Goal: Complete application form: Complete application form

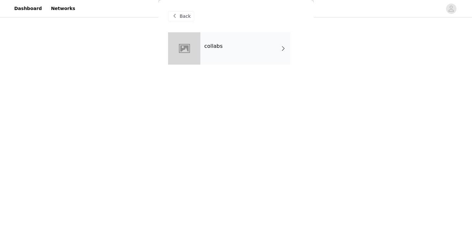
click at [248, 51] on div "collabs" at bounding box center [245, 48] width 90 height 32
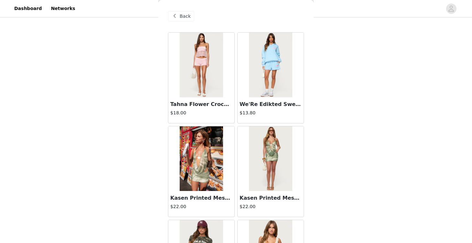
click at [187, 18] on span "Back" at bounding box center [185, 16] width 11 height 7
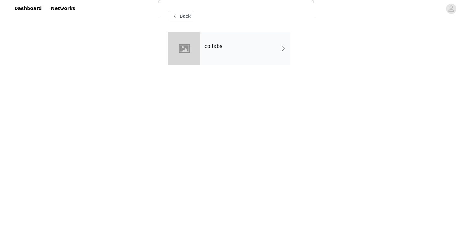
click at [185, 17] on span "Back" at bounding box center [185, 16] width 11 height 7
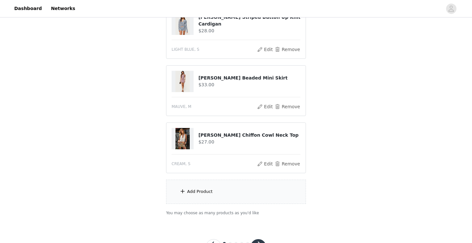
scroll to position [197, 0]
click at [189, 200] on div "Add Product" at bounding box center [236, 191] width 140 height 24
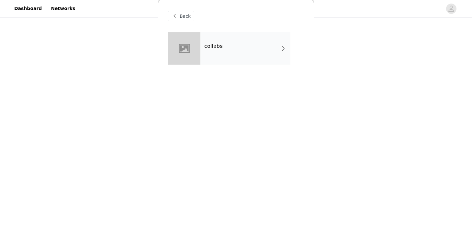
click at [210, 62] on div "collabs" at bounding box center [245, 48] width 90 height 32
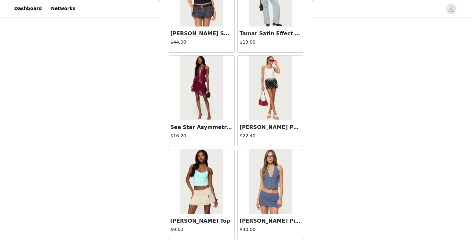
scroll to position [747, 0]
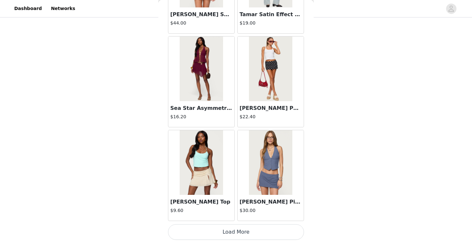
click at [246, 230] on button "Load More" at bounding box center [236, 233] width 136 height 16
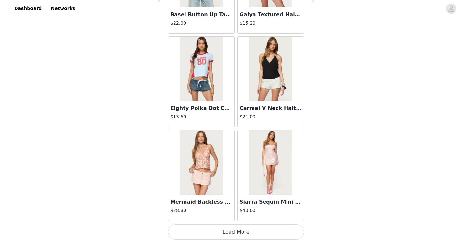
scroll to position [223, 0]
click at [232, 231] on button "Load More" at bounding box center [236, 233] width 136 height 16
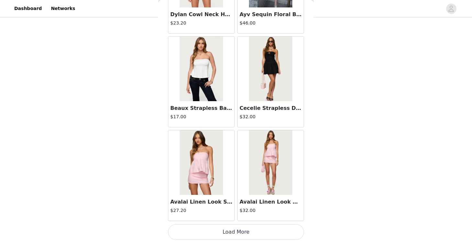
click at [237, 233] on button "Load More" at bounding box center [236, 233] width 136 height 16
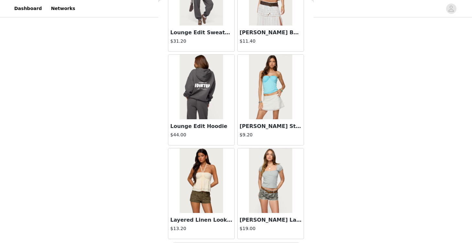
scroll to position [3564, 0]
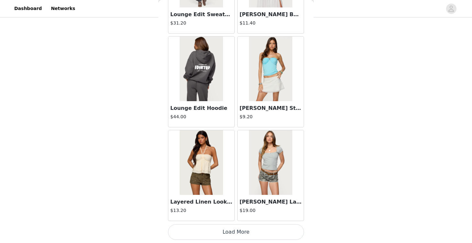
click at [232, 236] on button "Load More" at bounding box center [236, 233] width 136 height 16
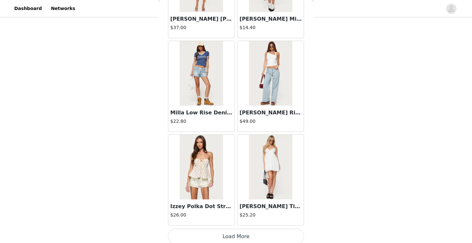
scroll to position [4503, 0]
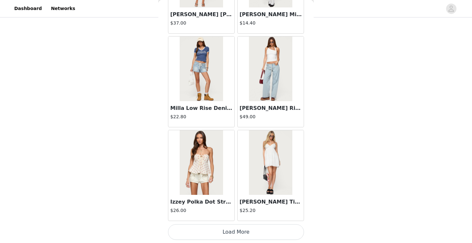
click at [232, 231] on button "Load More" at bounding box center [236, 233] width 136 height 16
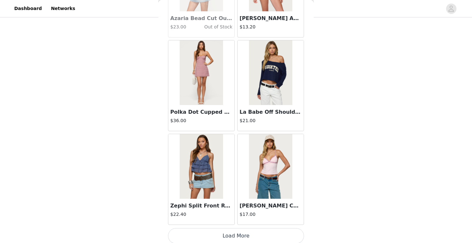
scroll to position [5442, 0]
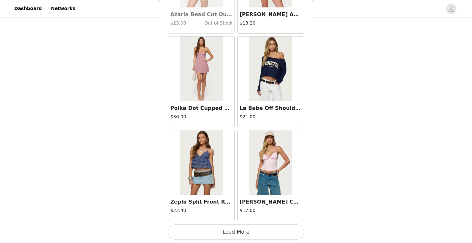
click at [228, 238] on button "Load More" at bounding box center [236, 233] width 136 height 16
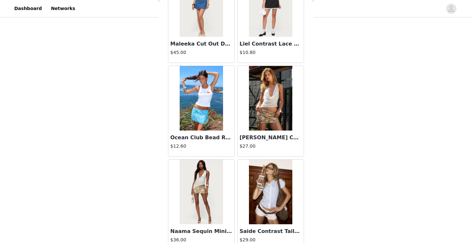
scroll to position [6381, 0]
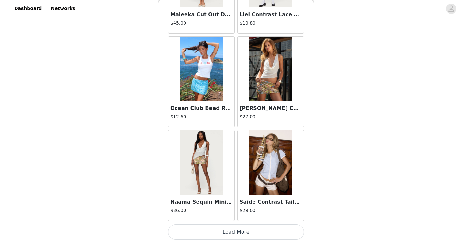
click at [238, 237] on button "Load More" at bounding box center [236, 233] width 136 height 16
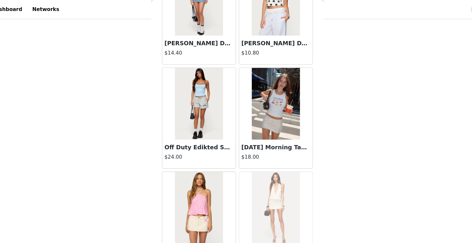
scroll to position [7313, 0]
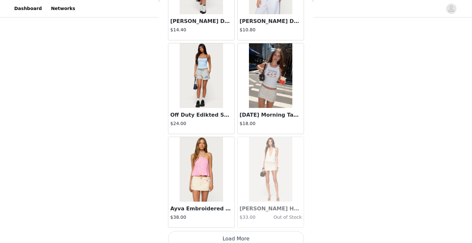
click at [276, 110] on div "[DATE] Morning Tank Top $18.00" at bounding box center [271, 121] width 66 height 26
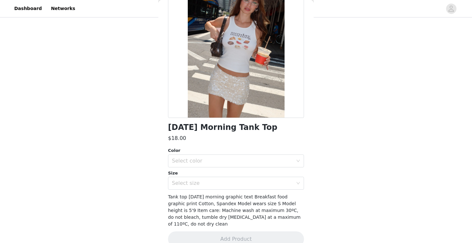
scroll to position [65, 0]
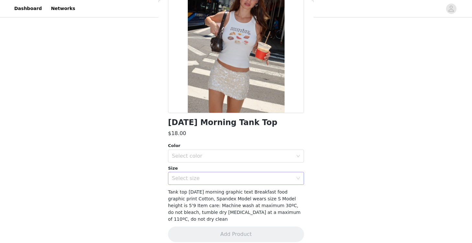
click at [235, 174] on div "Select size" at bounding box center [234, 179] width 124 height 12
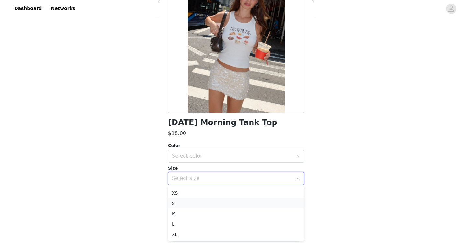
click at [220, 200] on li "S" at bounding box center [236, 203] width 136 height 10
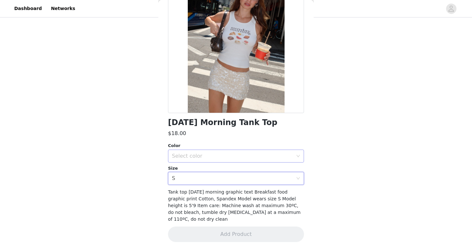
click at [224, 158] on div "Select color" at bounding box center [232, 156] width 121 height 6
click at [222, 170] on li "WHITE" at bounding box center [236, 170] width 136 height 10
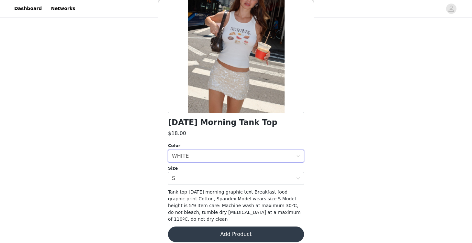
click at [226, 231] on button "Add Product" at bounding box center [236, 235] width 136 height 16
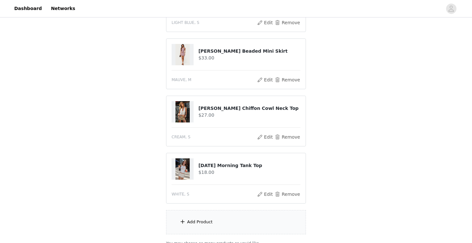
click at [197, 224] on div "Add Product" at bounding box center [200, 222] width 26 height 6
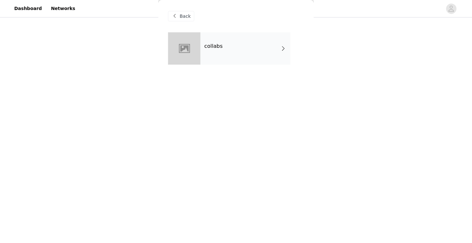
click at [214, 63] on div "collabs" at bounding box center [245, 48] width 90 height 32
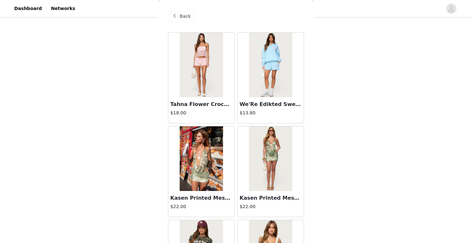
scroll to position [747, 0]
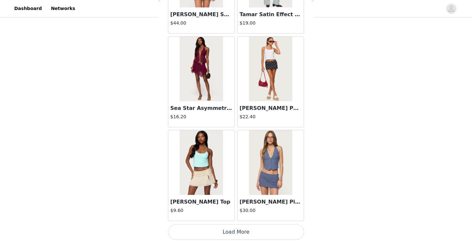
click at [220, 232] on button "Load More" at bounding box center [236, 233] width 136 height 16
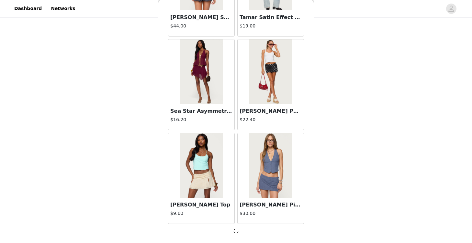
scroll to position [744, 0]
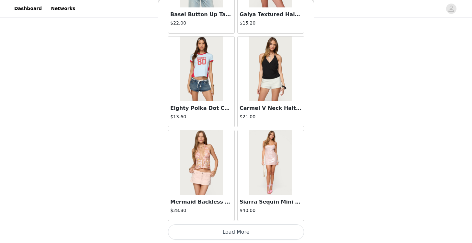
click at [236, 235] on button "Load More" at bounding box center [236, 233] width 136 height 16
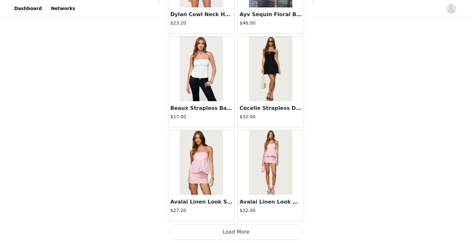
click at [234, 233] on button "Load More" at bounding box center [236, 233] width 136 height 16
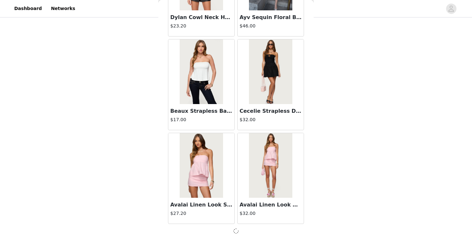
scroll to position [280, 0]
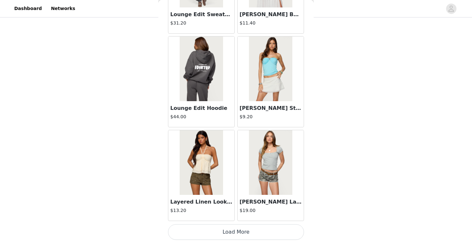
click at [233, 233] on button "Load More" at bounding box center [236, 233] width 136 height 16
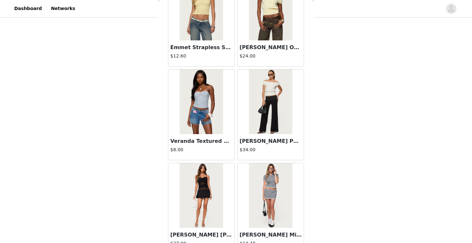
scroll to position [4503, 0]
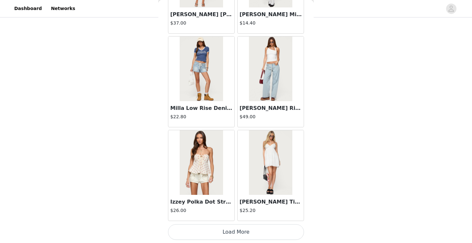
click at [232, 231] on button "Load More" at bounding box center [236, 233] width 136 height 16
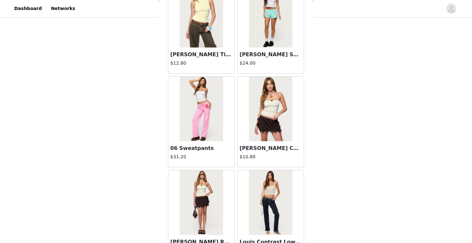
scroll to position [5442, 0]
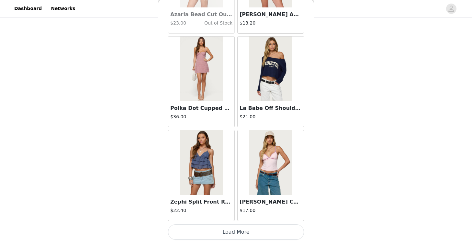
click at [224, 234] on button "Load More" at bounding box center [236, 233] width 136 height 16
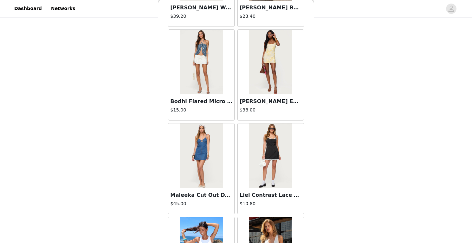
scroll to position [6381, 0]
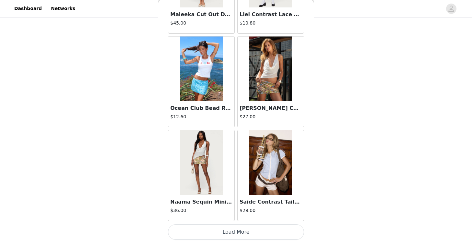
click at [241, 232] on button "Load More" at bounding box center [236, 233] width 136 height 16
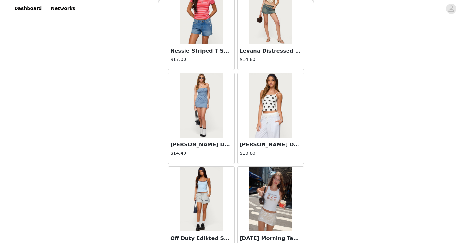
scroll to position [7320, 0]
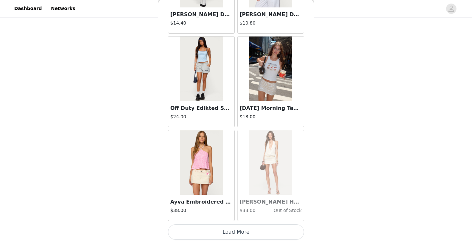
click at [239, 232] on button "Load More" at bounding box center [236, 233] width 136 height 16
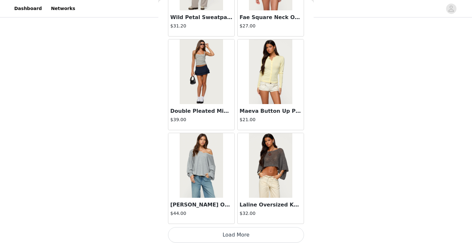
scroll to position [8259, 0]
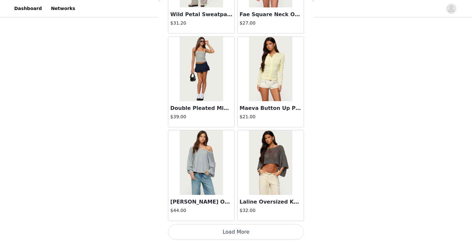
click at [241, 236] on button "Load More" at bounding box center [236, 233] width 136 height 16
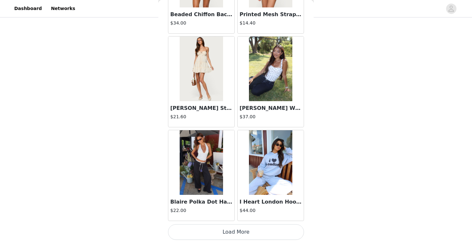
scroll to position [280, 0]
click at [205, 171] on img at bounding box center [201, 162] width 43 height 65
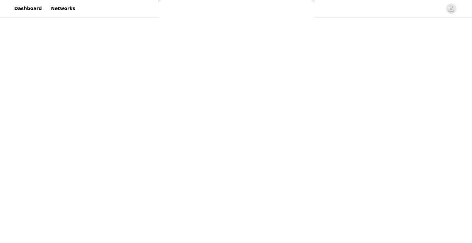
scroll to position [0, 0]
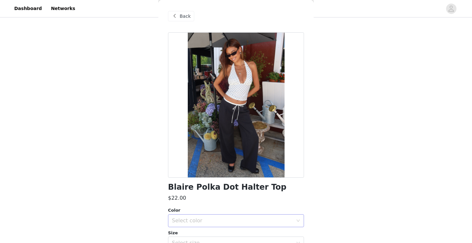
click at [197, 221] on div "Select color" at bounding box center [232, 221] width 121 height 6
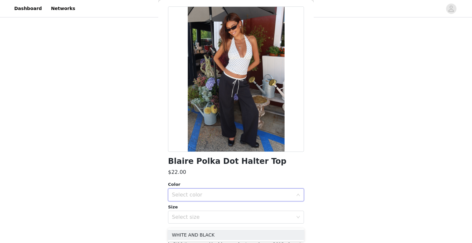
scroll to position [51, 0]
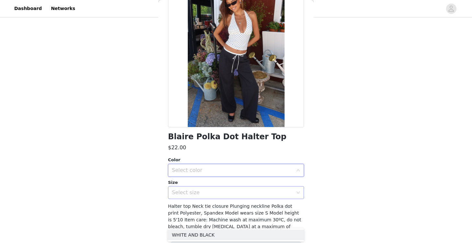
click at [196, 192] on div "Select size" at bounding box center [232, 193] width 121 height 6
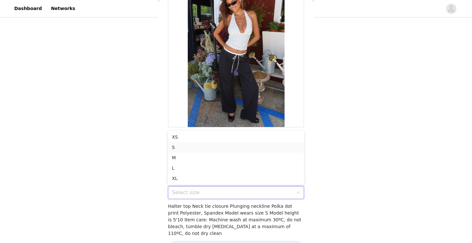
click at [188, 147] on li "S" at bounding box center [236, 147] width 136 height 10
click at [202, 173] on div "Select color" at bounding box center [232, 170] width 121 height 6
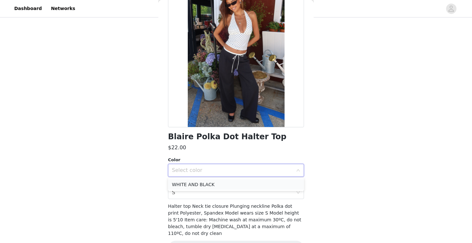
click at [201, 185] on li "WHITE AND BLACK" at bounding box center [236, 185] width 136 height 10
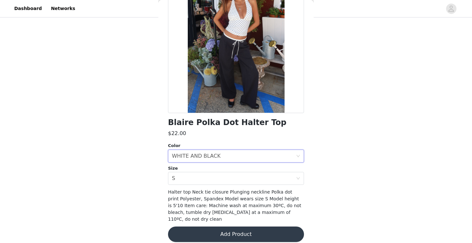
click at [228, 228] on button "Add Product" at bounding box center [236, 235] width 136 height 16
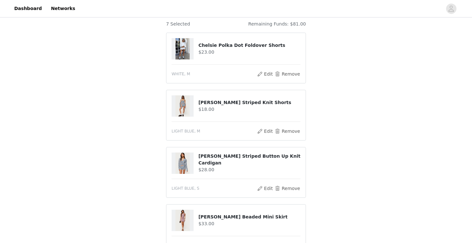
scroll to position [338, 0]
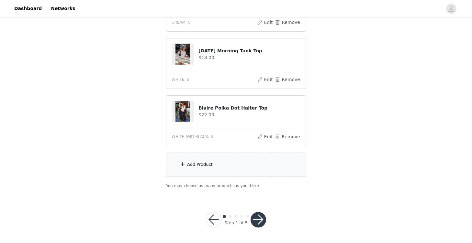
click at [221, 171] on div "Add Product" at bounding box center [236, 165] width 140 height 24
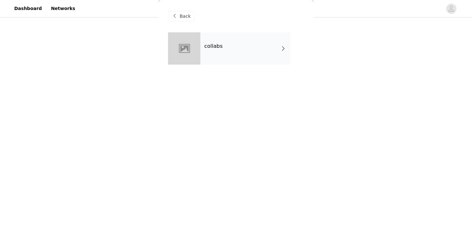
click at [251, 34] on div "collabs" at bounding box center [245, 48] width 90 height 32
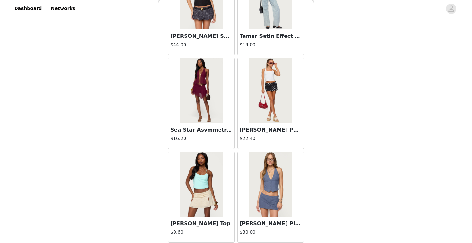
scroll to position [747, 0]
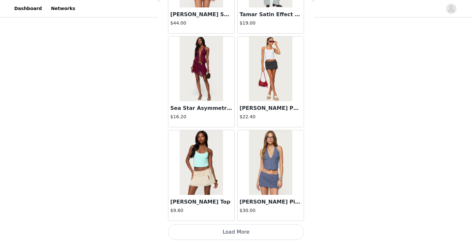
click at [242, 228] on button "Load More" at bounding box center [236, 233] width 136 height 16
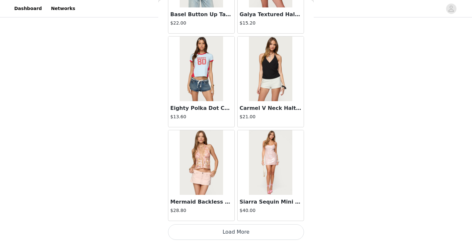
click at [231, 233] on button "Load More" at bounding box center [236, 233] width 136 height 16
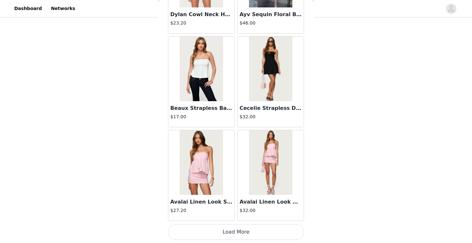
click at [235, 225] on button "Load More" at bounding box center [236, 233] width 136 height 16
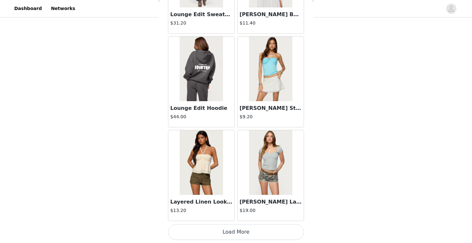
click at [234, 229] on button "Load More" at bounding box center [236, 233] width 136 height 16
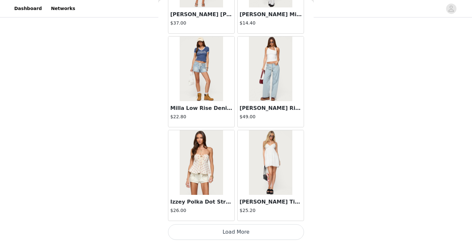
click at [235, 240] on button "Load More" at bounding box center [236, 233] width 136 height 16
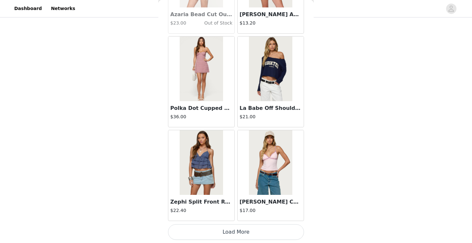
click at [231, 234] on button "Load More" at bounding box center [236, 233] width 136 height 16
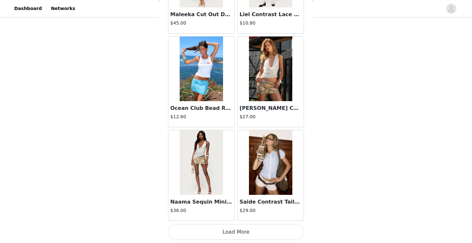
click at [236, 232] on button "Load More" at bounding box center [236, 233] width 136 height 16
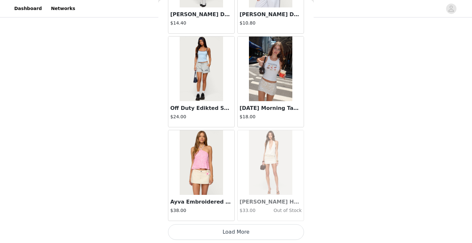
click at [234, 237] on button "Load More" at bounding box center [236, 233] width 136 height 16
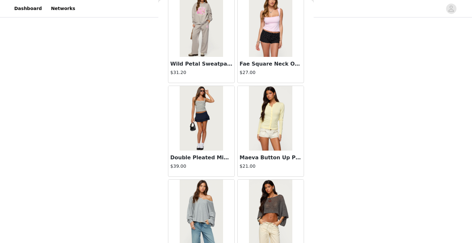
scroll to position [8259, 0]
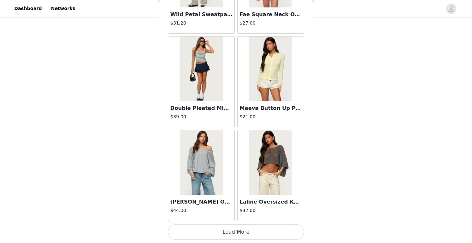
click at [235, 235] on button "Load More" at bounding box center [236, 233] width 136 height 16
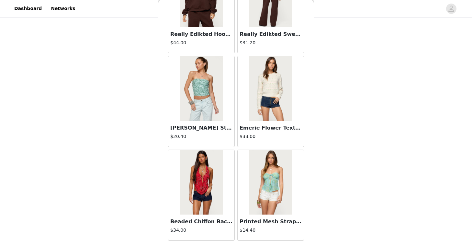
scroll to position [9198, 0]
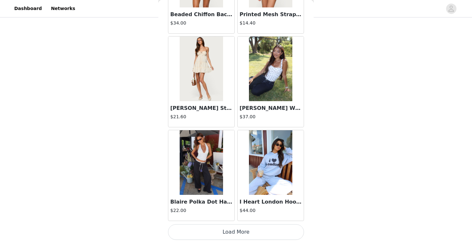
click at [232, 234] on button "Load More" at bounding box center [236, 233] width 136 height 16
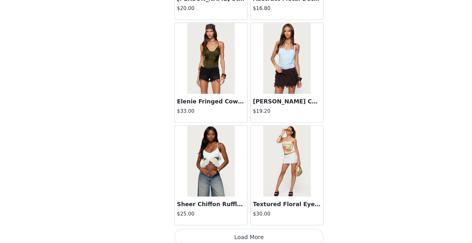
scroll to position [10137, 0]
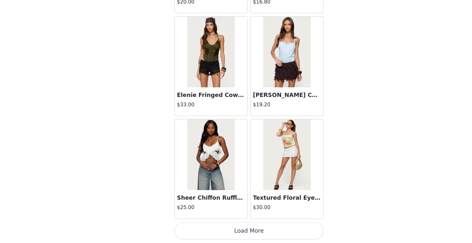
click at [234, 228] on button "Load More" at bounding box center [236, 233] width 136 height 16
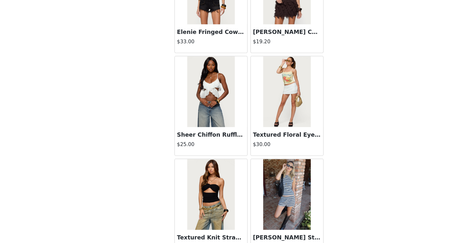
scroll to position [10313, 0]
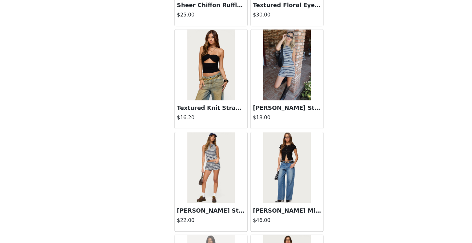
click at [271, 102] on img at bounding box center [270, 80] width 43 height 65
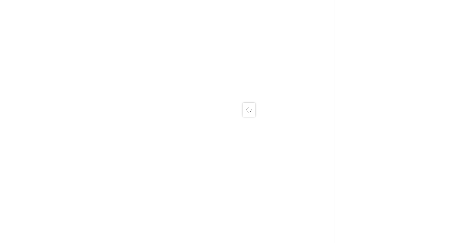
scroll to position [0, 0]
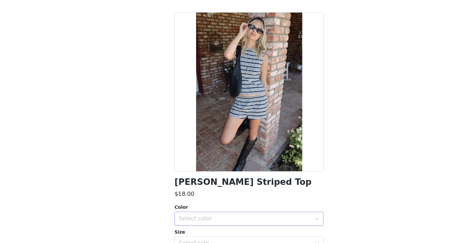
click at [233, 222] on div "Select color" at bounding box center [232, 221] width 121 height 6
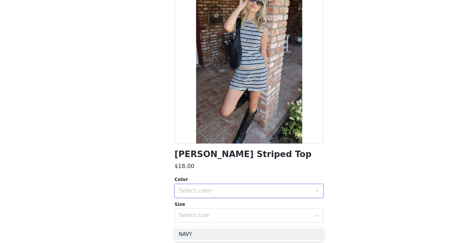
scroll to position [60, 0]
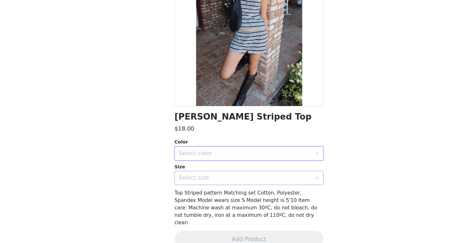
click at [214, 182] on div "Select size" at bounding box center [232, 184] width 121 height 6
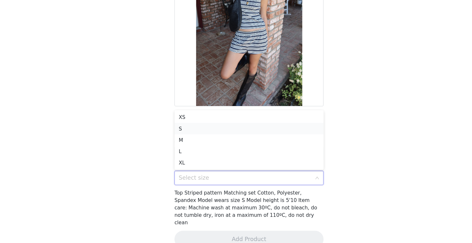
click at [207, 136] on li "S" at bounding box center [236, 139] width 136 height 10
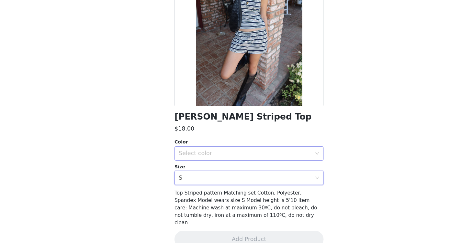
click at [206, 164] on div "Select color" at bounding box center [232, 161] width 121 height 6
click at [202, 183] on div "Select size S" at bounding box center [234, 184] width 124 height 12
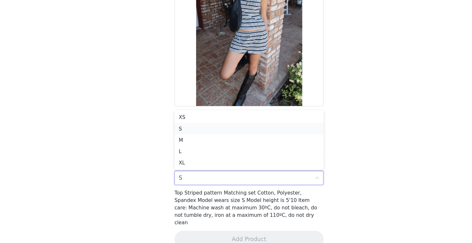
click at [202, 137] on li "S" at bounding box center [236, 139] width 136 height 10
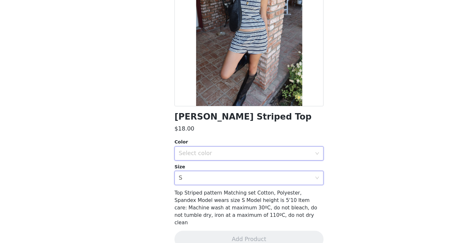
click at [201, 157] on div "Select color" at bounding box center [234, 161] width 124 height 12
click at [197, 175] on li "NAVY" at bounding box center [236, 176] width 136 height 10
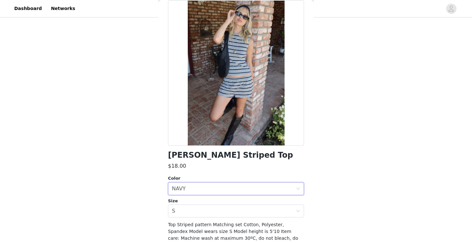
scroll to position [65, 0]
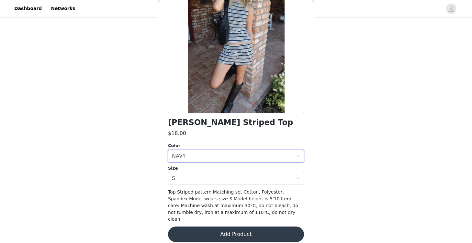
click at [217, 230] on button "Add Product" at bounding box center [236, 235] width 136 height 16
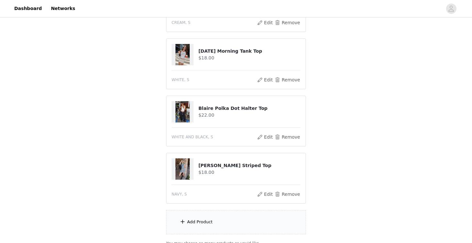
click at [204, 215] on div "Add Product" at bounding box center [236, 222] width 140 height 24
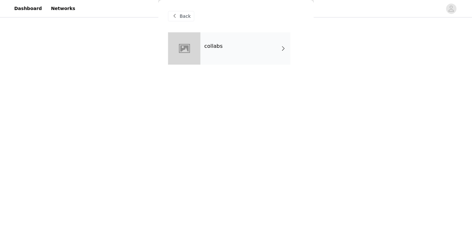
click at [227, 66] on div "collabs" at bounding box center [236, 53] width 136 height 42
click at [264, 59] on div "collabs" at bounding box center [245, 48] width 90 height 32
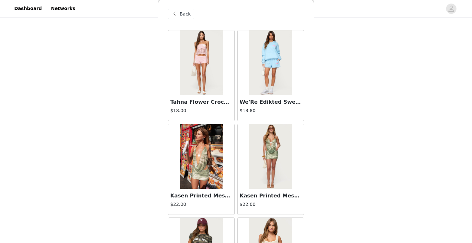
scroll to position [747, 0]
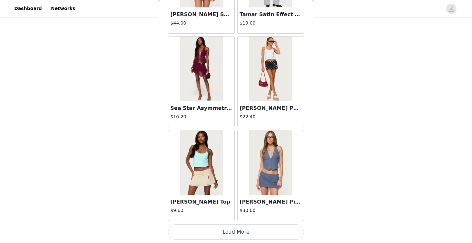
click at [236, 235] on button "Load More" at bounding box center [236, 233] width 136 height 16
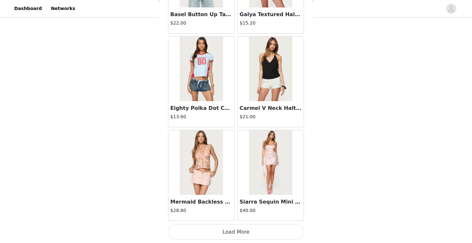
click at [235, 234] on button "Load More" at bounding box center [236, 233] width 136 height 16
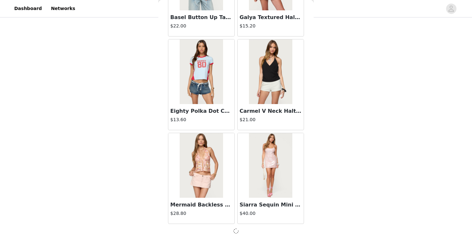
scroll to position [395, 0]
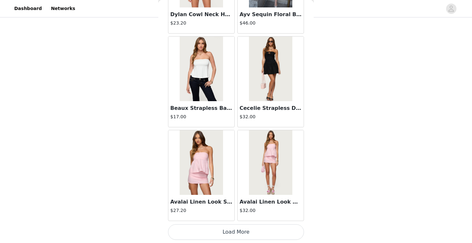
click at [240, 228] on button "Load More" at bounding box center [236, 233] width 136 height 16
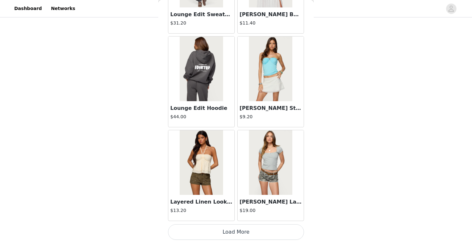
click at [237, 235] on button "Load More" at bounding box center [236, 233] width 136 height 16
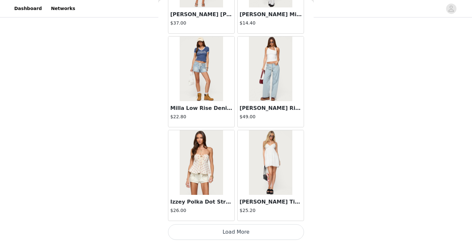
click at [237, 233] on button "Load More" at bounding box center [236, 233] width 136 height 16
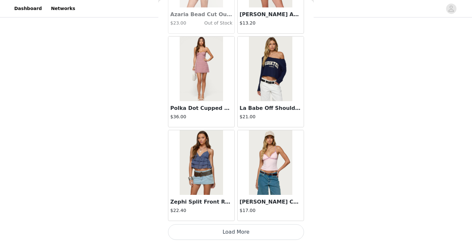
click at [238, 230] on button "Load More" at bounding box center [236, 233] width 136 height 16
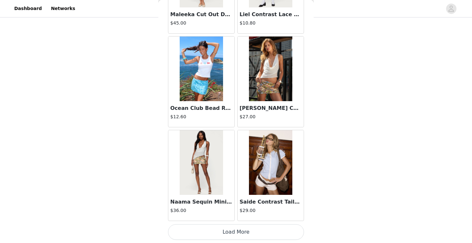
click at [234, 227] on button "Load More" at bounding box center [236, 233] width 136 height 16
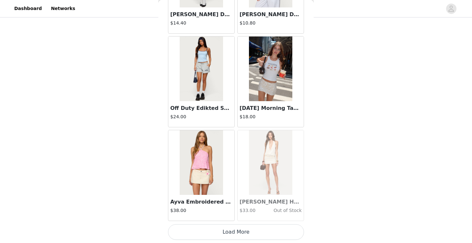
click at [238, 239] on button "Load More" at bounding box center [236, 233] width 136 height 16
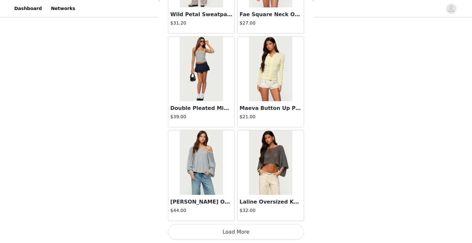
click at [236, 231] on button "Load More" at bounding box center [236, 233] width 136 height 16
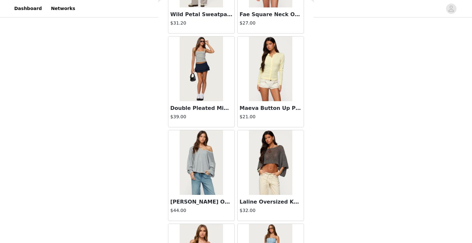
scroll to position [9198, 0]
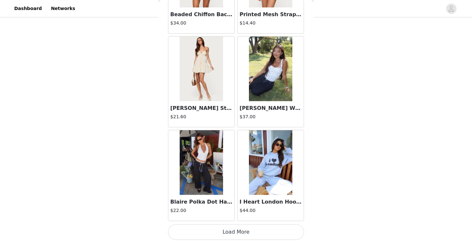
click at [235, 231] on button "Load More" at bounding box center [236, 233] width 136 height 16
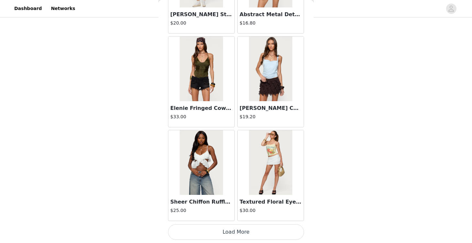
click at [235, 233] on button "Load More" at bounding box center [236, 233] width 136 height 16
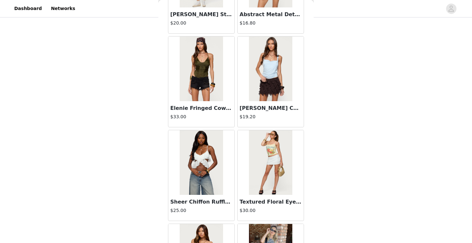
scroll to position [10349, 0]
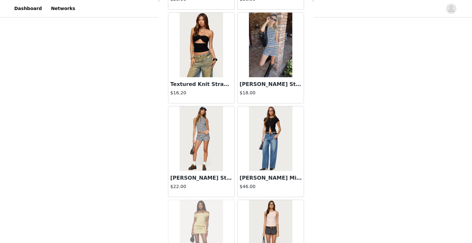
click at [206, 154] on img at bounding box center [201, 139] width 43 height 65
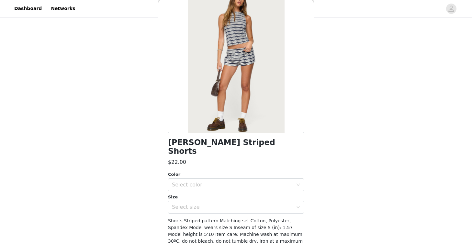
scroll to position [32, 0]
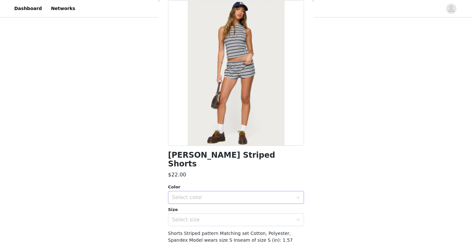
click at [224, 192] on div "Select color" at bounding box center [234, 198] width 124 height 12
click at [212, 202] on li "NAVY" at bounding box center [236, 203] width 136 height 10
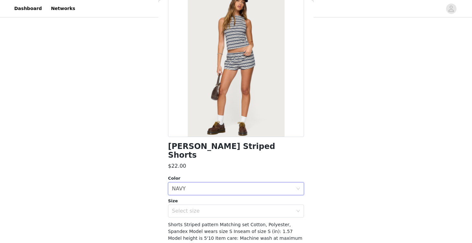
scroll to position [38, 0]
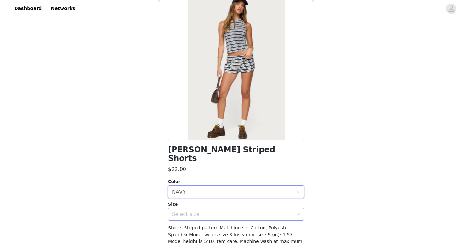
click at [240, 211] on div "Select size" at bounding box center [232, 214] width 121 height 6
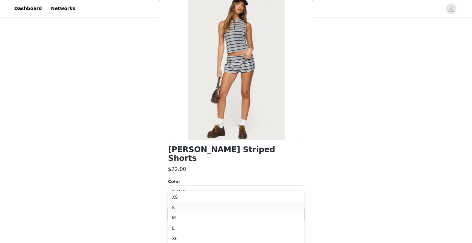
scroll to position [413, 0]
click at [207, 221] on li "M" at bounding box center [236, 223] width 136 height 10
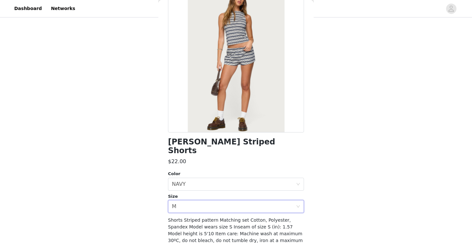
scroll to position [65, 0]
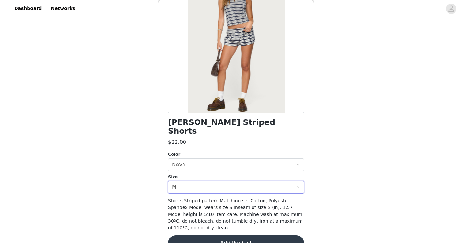
click at [227, 236] on button "Add Product" at bounding box center [236, 244] width 136 height 16
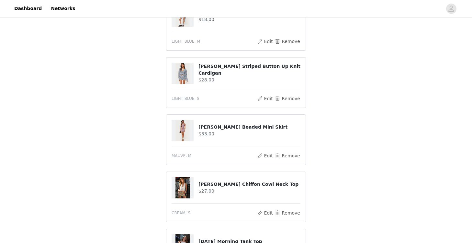
scroll to position [452, 0]
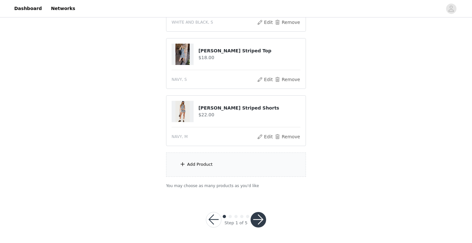
click at [210, 168] on div "Add Product" at bounding box center [200, 165] width 26 height 6
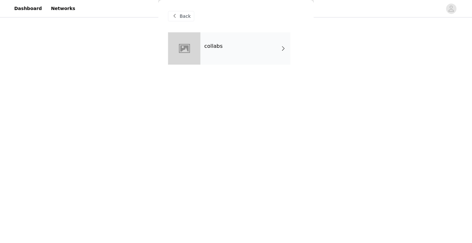
click at [250, 40] on div "collabs" at bounding box center [245, 48] width 90 height 32
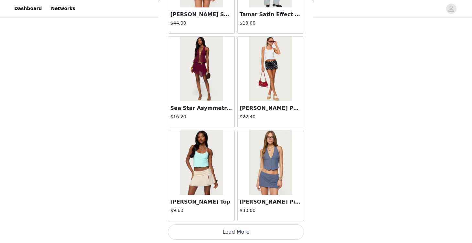
click at [227, 230] on button "Load More" at bounding box center [236, 233] width 136 height 16
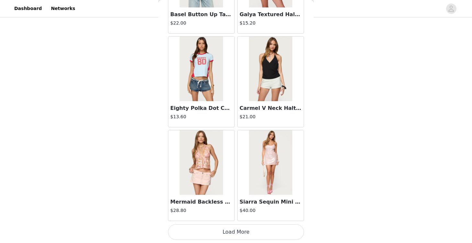
click at [232, 236] on button "Load More" at bounding box center [236, 233] width 136 height 16
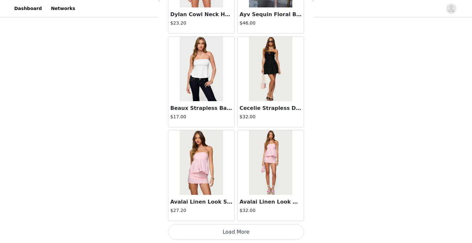
click at [238, 233] on button "Load More" at bounding box center [236, 233] width 136 height 16
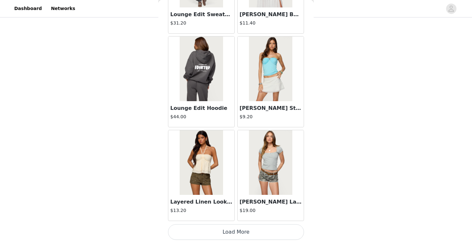
click at [235, 230] on button "Load More" at bounding box center [236, 233] width 136 height 16
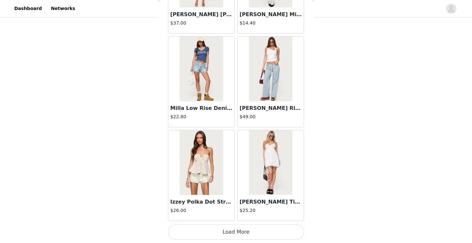
click at [236, 226] on button "Load More" at bounding box center [236, 233] width 136 height 16
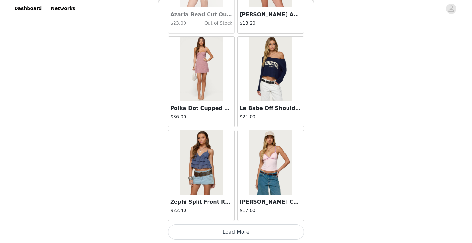
click at [239, 236] on button "Load More" at bounding box center [236, 233] width 136 height 16
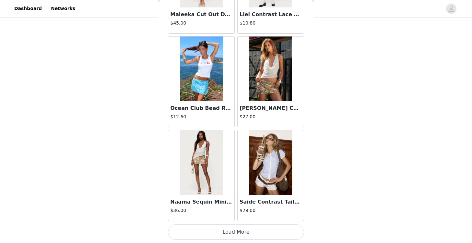
click at [236, 233] on button "Load More" at bounding box center [236, 233] width 136 height 16
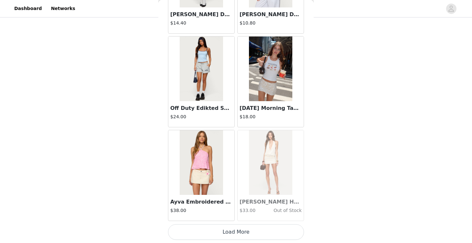
click at [244, 226] on button "Load More" at bounding box center [236, 233] width 136 height 16
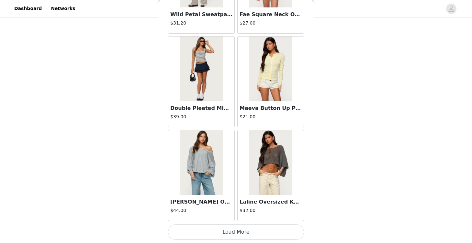
click at [239, 232] on button "Load More" at bounding box center [236, 233] width 136 height 16
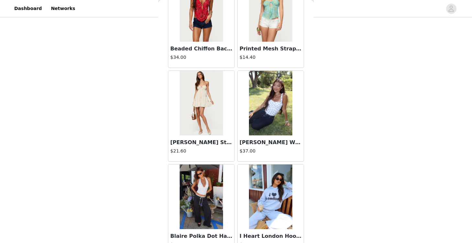
scroll to position [9198, 0]
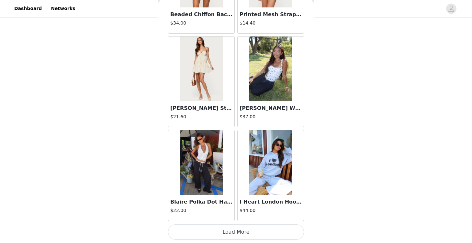
click at [240, 234] on button "Load More" at bounding box center [236, 233] width 136 height 16
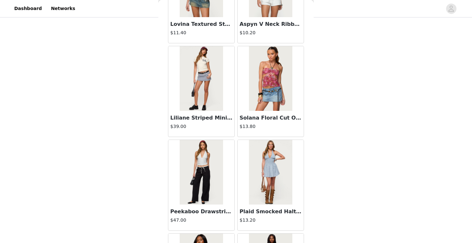
scroll to position [10137, 0]
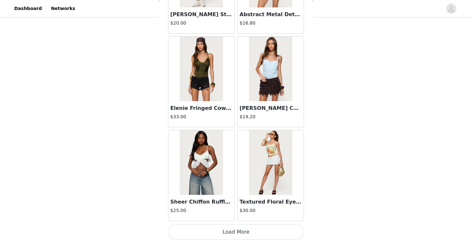
click at [239, 233] on button "Load More" at bounding box center [236, 233] width 136 height 16
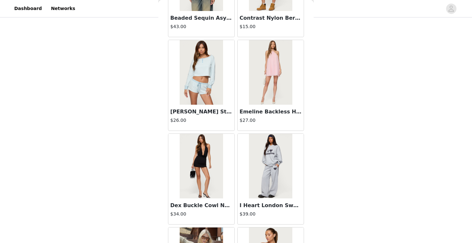
scroll to position [11076, 0]
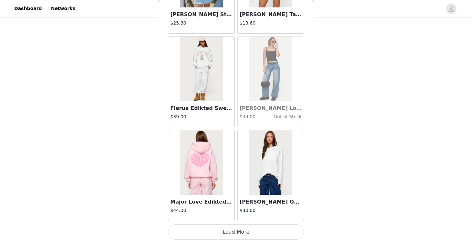
click at [238, 235] on button "Load More" at bounding box center [236, 233] width 136 height 16
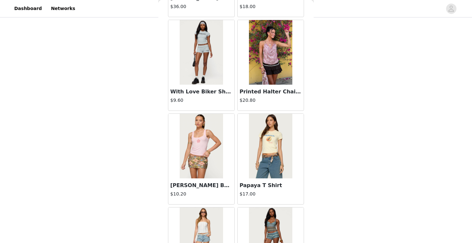
scroll to position [12015, 0]
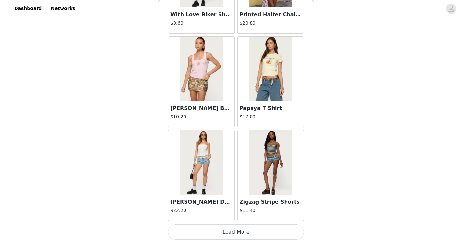
click at [228, 231] on button "Load More" at bounding box center [236, 233] width 136 height 16
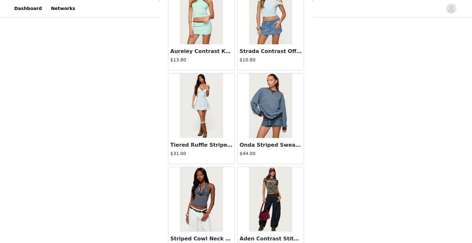
scroll to position [12954, 0]
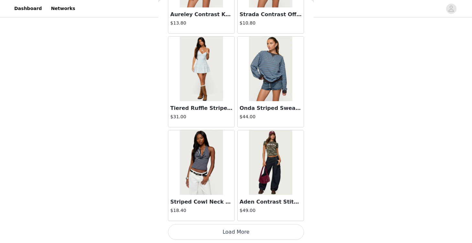
click at [231, 229] on button "Load More" at bounding box center [236, 233] width 136 height 16
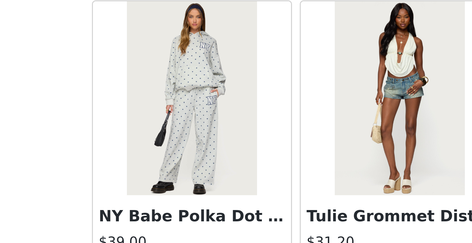
scroll to position [452, 0]
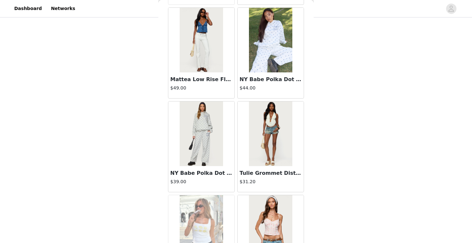
click at [200, 157] on img at bounding box center [201, 134] width 43 height 65
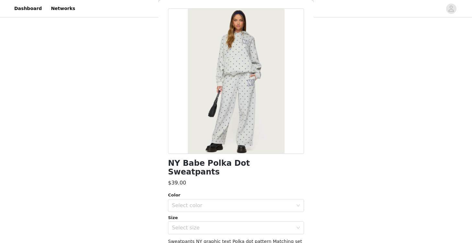
scroll to position [49, 0]
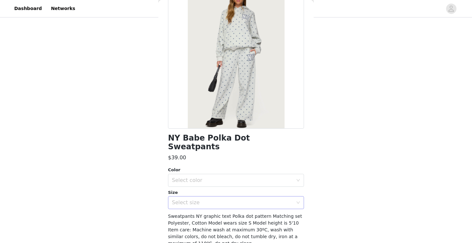
click at [219, 200] on div "Select size" at bounding box center [232, 203] width 121 height 6
click at [205, 150] on li "S" at bounding box center [236, 149] width 136 height 10
click at [216, 177] on div "Select color" at bounding box center [232, 180] width 121 height 6
click at [214, 184] on li "GRAY MELANGE" at bounding box center [236, 186] width 136 height 10
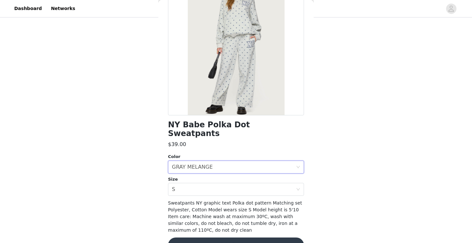
scroll to position [65, 0]
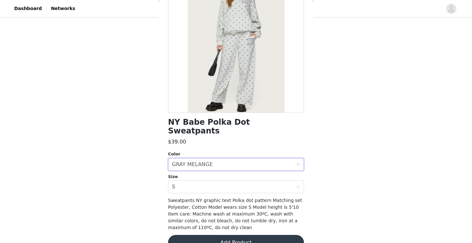
click at [242, 237] on button "Add Product" at bounding box center [236, 243] width 136 height 16
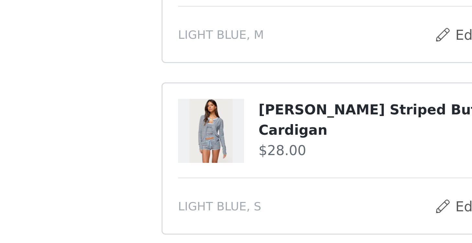
scroll to position [14, 0]
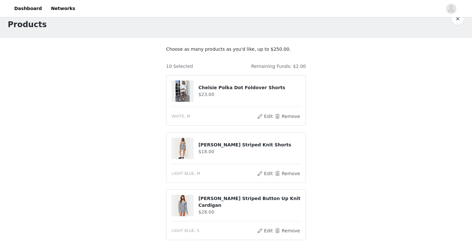
click at [207, 86] on h4 "Chelsie Polka Dot Foldover Shorts" at bounding box center [249, 88] width 102 height 7
click at [187, 92] on img at bounding box center [182, 91] width 14 height 21
click at [183, 92] on img at bounding box center [182, 91] width 14 height 21
click at [202, 91] on h4 "$23.00" at bounding box center [249, 94] width 102 height 7
click at [187, 149] on img at bounding box center [182, 148] width 14 height 21
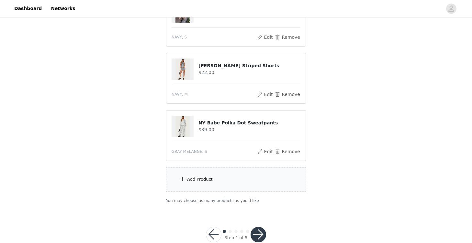
scroll to position [510, 0]
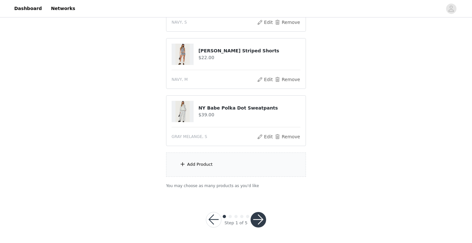
click at [262, 217] on button "button" at bounding box center [259, 220] width 16 height 16
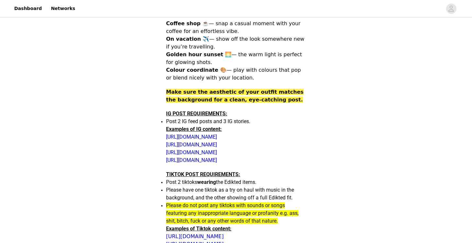
scroll to position [184, 0]
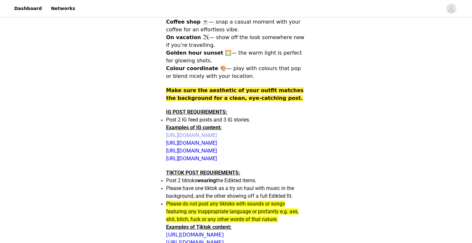
click at [217, 135] on link "[URL][DOMAIN_NAME]" at bounding box center [191, 135] width 51 height 6
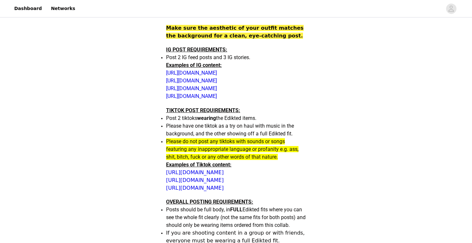
scroll to position [261, 0]
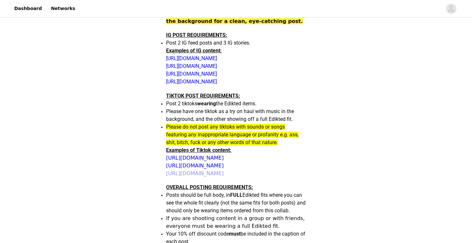
click at [171, 177] on link "https://www.tiktok.com/@edikted/video/7518526129897065758?lang=en" at bounding box center [195, 174] width 58 height 6
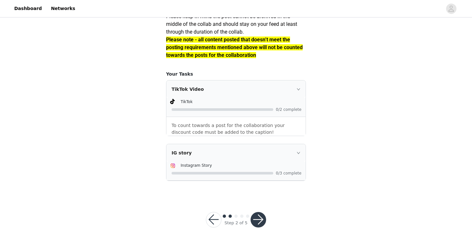
scroll to position [611, 0]
click at [257, 216] on button "button" at bounding box center [259, 220] width 16 height 16
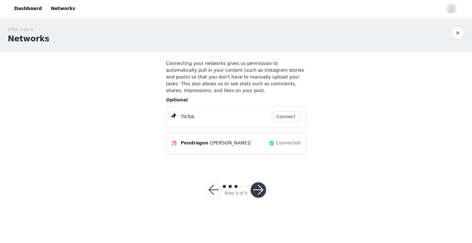
click at [284, 116] on button "Connect" at bounding box center [285, 117] width 29 height 10
click at [262, 188] on button "button" at bounding box center [259, 191] width 16 height 16
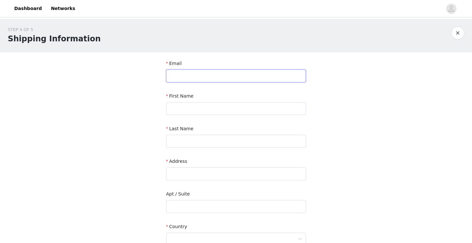
click at [239, 80] on input "text" at bounding box center [236, 76] width 140 height 13
type input "jessikastoll@gmail.com"
type input "jessica"
type input "stoll"
type input "42320 chisolm trail"
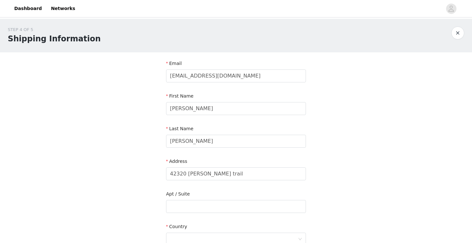
type input "murrieta"
type input "92562"
type input "9095616873"
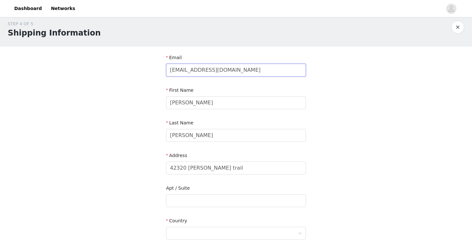
scroll to position [6, 0]
click at [173, 103] on input "jessica" at bounding box center [236, 102] width 140 height 13
type input "Jessica"
click at [171, 138] on input "stoll" at bounding box center [236, 135] width 140 height 13
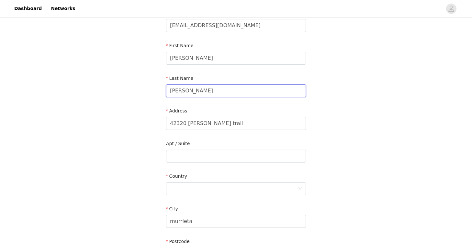
scroll to position [61, 0]
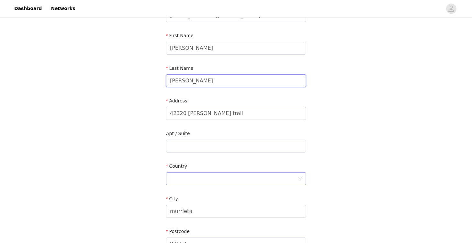
type input "Stoll"
click at [184, 181] on div at bounding box center [234, 179] width 128 height 12
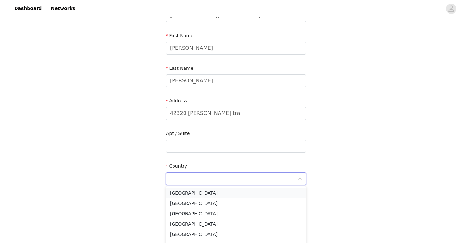
click at [186, 194] on li "United States" at bounding box center [236, 193] width 140 height 10
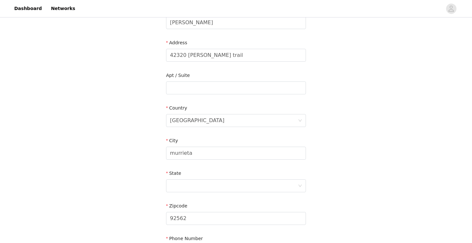
scroll to position [149, 0]
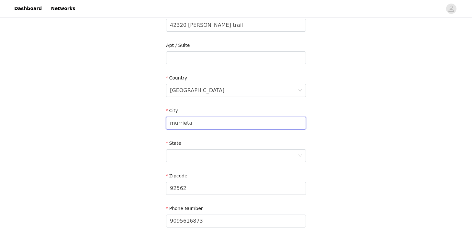
click at [173, 125] on input "murrieta" at bounding box center [236, 123] width 140 height 13
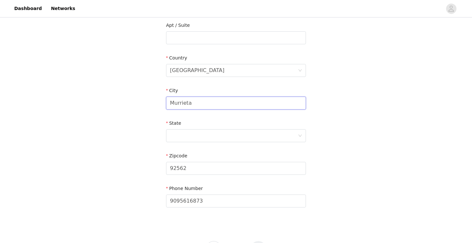
scroll to position [198, 0]
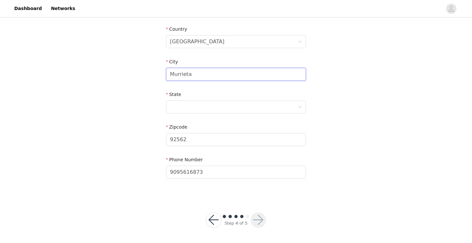
type input "Murrieta"
click at [241, 163] on div "Phone Number" at bounding box center [236, 161] width 140 height 9
click at [222, 101] on div at bounding box center [234, 107] width 128 height 12
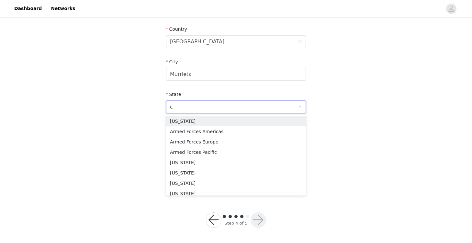
type input "ca"
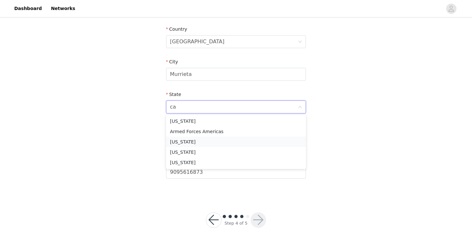
click at [195, 141] on li "California" at bounding box center [236, 142] width 140 height 10
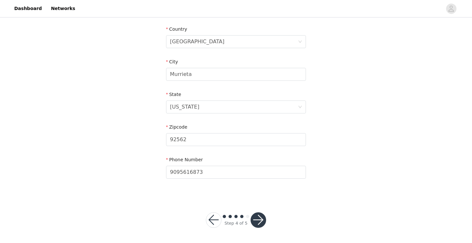
click at [256, 225] on button "button" at bounding box center [259, 221] width 16 height 16
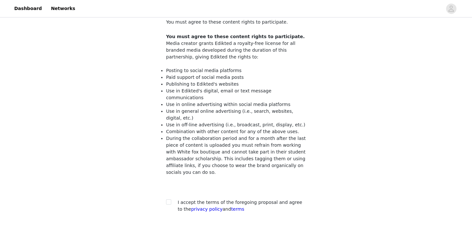
scroll to position [69, 0]
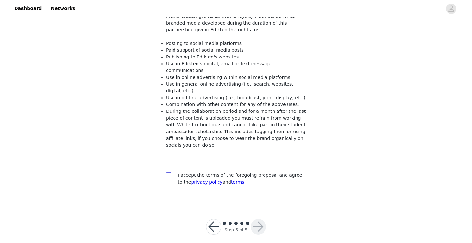
click at [170, 173] on input "checkbox" at bounding box center [168, 175] width 5 height 5
checkbox input "true"
click at [259, 221] on button "button" at bounding box center [259, 228] width 16 height 16
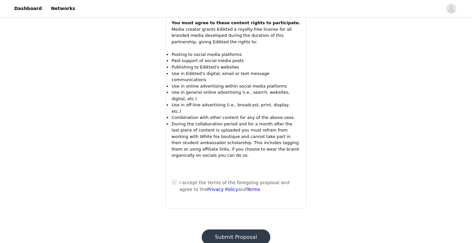
scroll to position [737, 0]
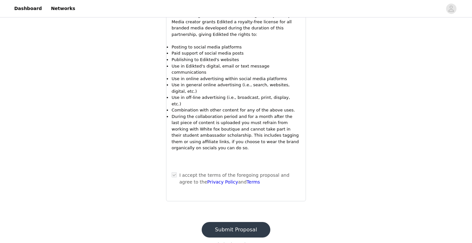
click at [241, 222] on button "Submit Proposal" at bounding box center [236, 230] width 69 height 16
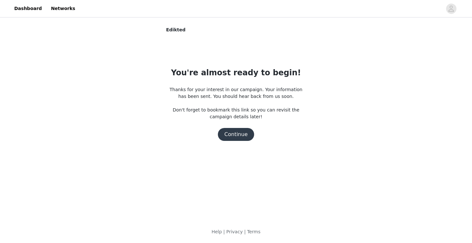
scroll to position [0, 0]
click at [238, 137] on button "Continue" at bounding box center [236, 134] width 36 height 13
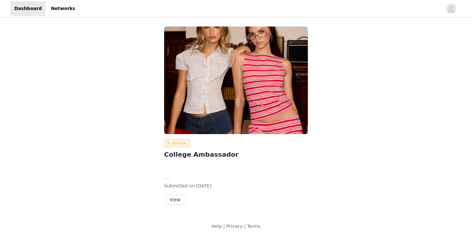
click at [173, 198] on button "View" at bounding box center [175, 200] width 22 height 10
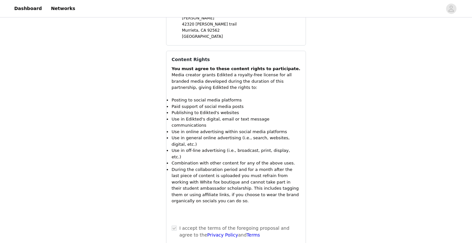
scroll to position [867, 0]
